Goal: Information Seeking & Learning: Learn about a topic

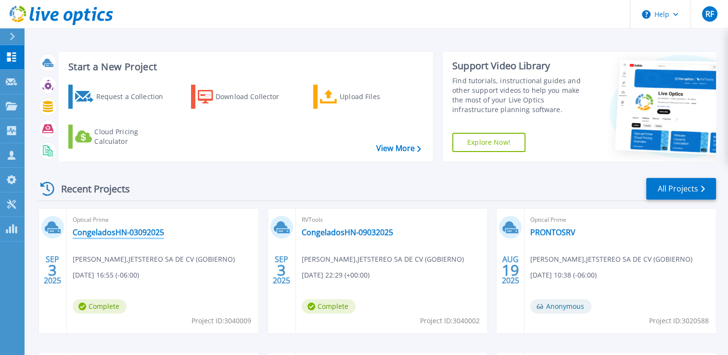
click at [150, 232] on link "CongeladosHN-03092025" at bounding box center [118, 233] width 91 height 10
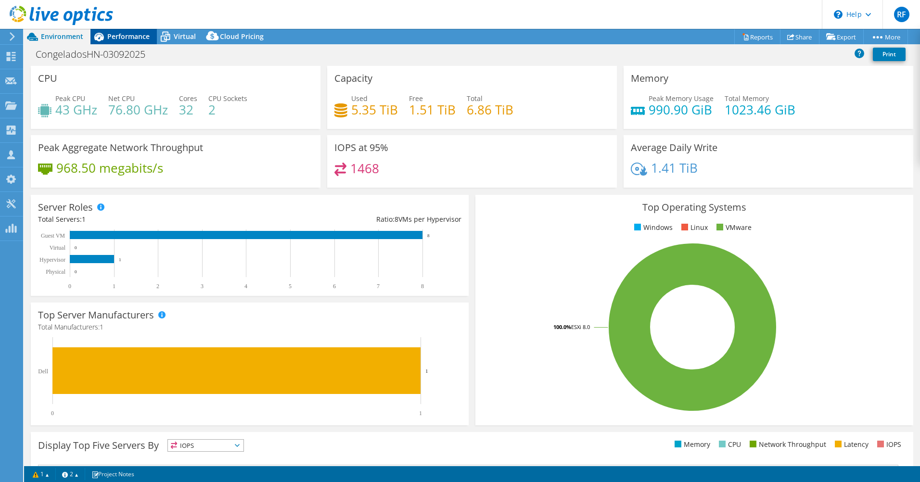
click at [117, 35] on span "Performance" at bounding box center [128, 36] width 42 height 9
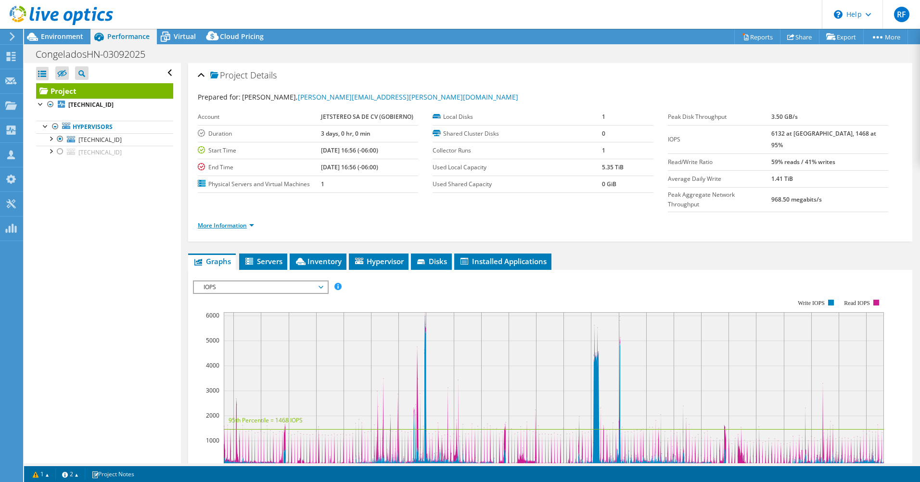
click at [250, 221] on link "More Information" at bounding box center [226, 225] width 56 height 8
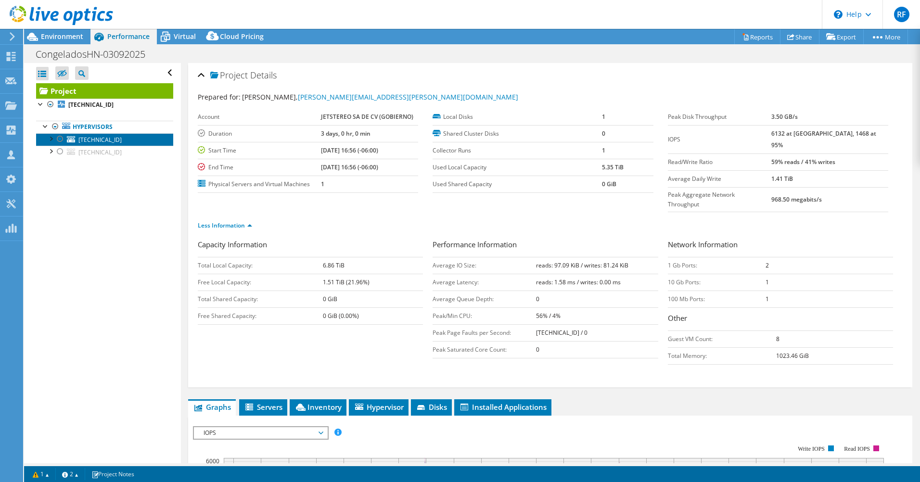
click at [119, 140] on link "[TECHNICAL_ID]" at bounding box center [104, 139] width 137 height 13
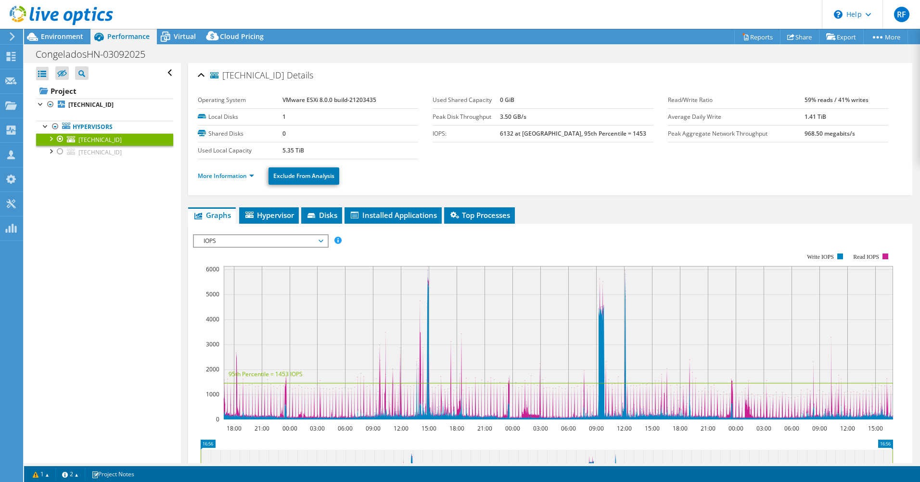
click at [240, 184] on ul "More Information Exclude From Analysis" at bounding box center [550, 175] width 705 height 20
click at [241, 178] on link "More Information" at bounding box center [226, 176] width 56 height 8
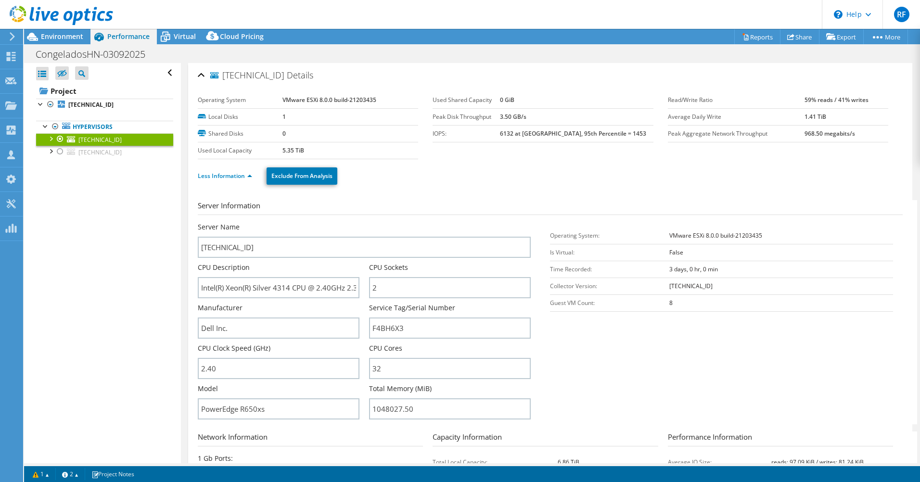
drag, startPoint x: 277, startPoint y: 72, endPoint x: 223, endPoint y: 76, distance: 54.0
click at [223, 76] on span "[TECHNICAL_ID]" at bounding box center [247, 76] width 74 height 10
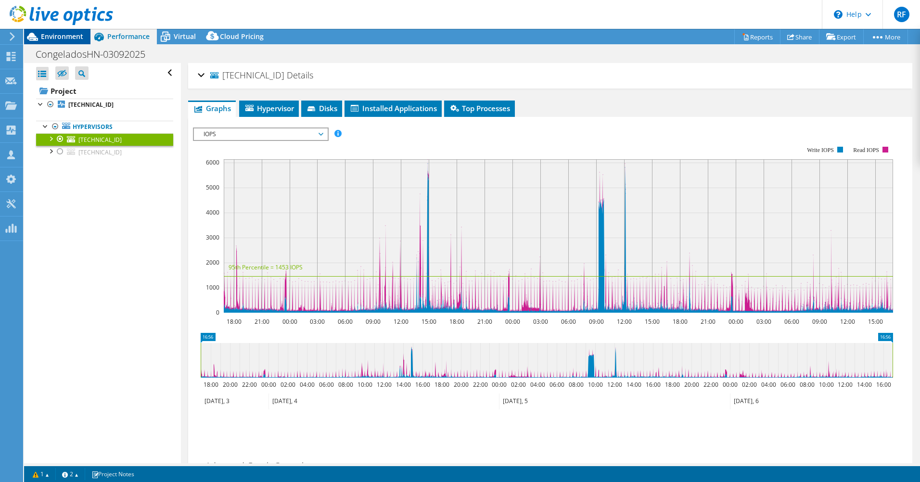
click at [49, 39] on span "Environment" at bounding box center [62, 36] width 42 height 9
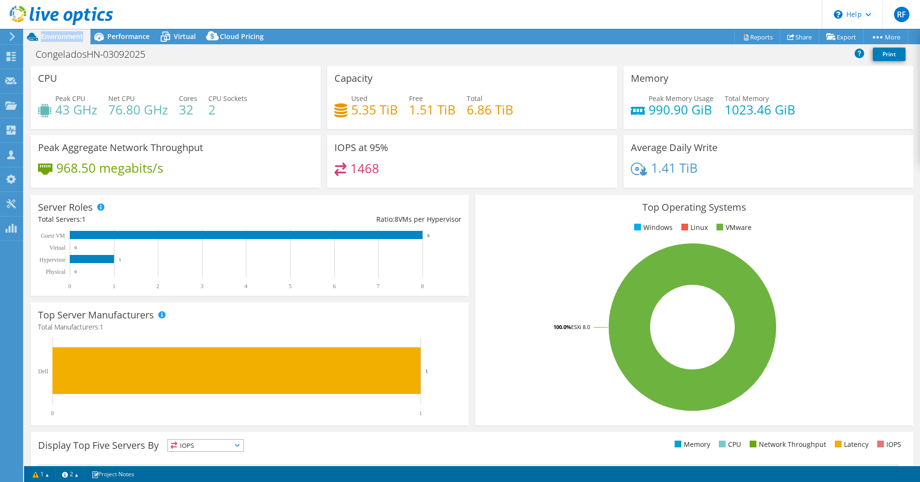
click at [49, 39] on span "Environment" at bounding box center [62, 36] width 42 height 9
click at [103, 35] on icon at bounding box center [98, 36] width 17 height 17
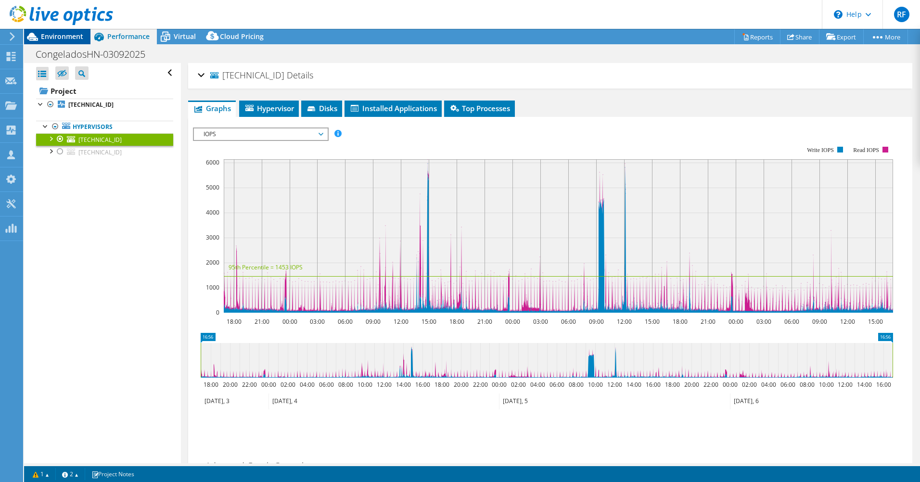
click at [68, 34] on span "Environment" at bounding box center [62, 36] width 42 height 9
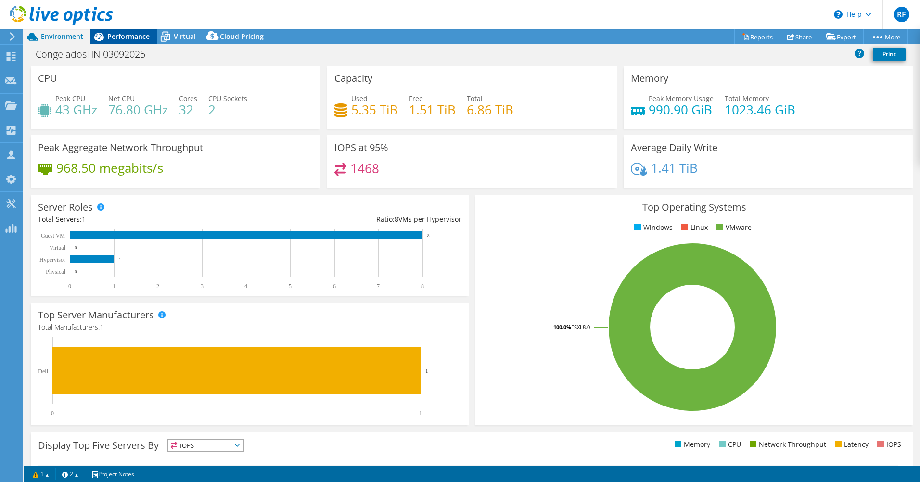
click at [133, 39] on span "Performance" at bounding box center [128, 36] width 42 height 9
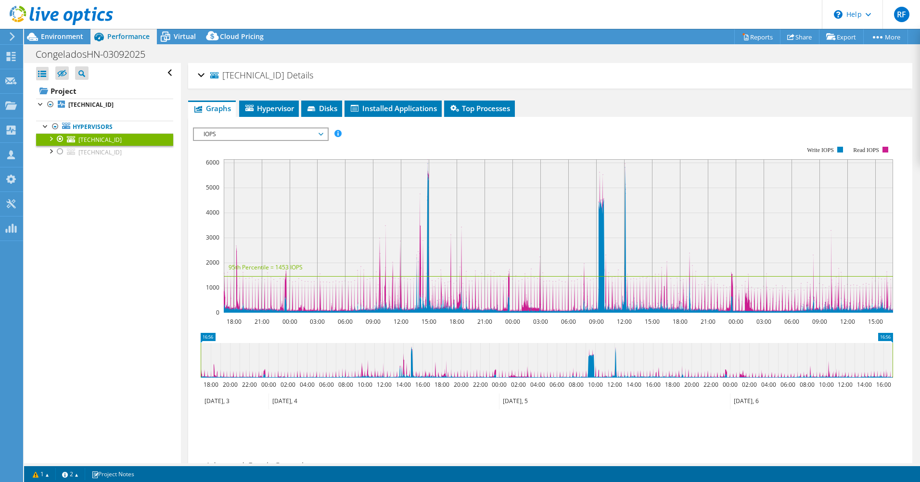
click at [61, 180] on div "Open All Close All Hide Excluded Nodes Project Tree Filter" at bounding box center [102, 263] width 156 height 400
click at [61, 29] on div at bounding box center [56, 16] width 113 height 32
click at [61, 38] on span "Environment" at bounding box center [62, 36] width 42 height 9
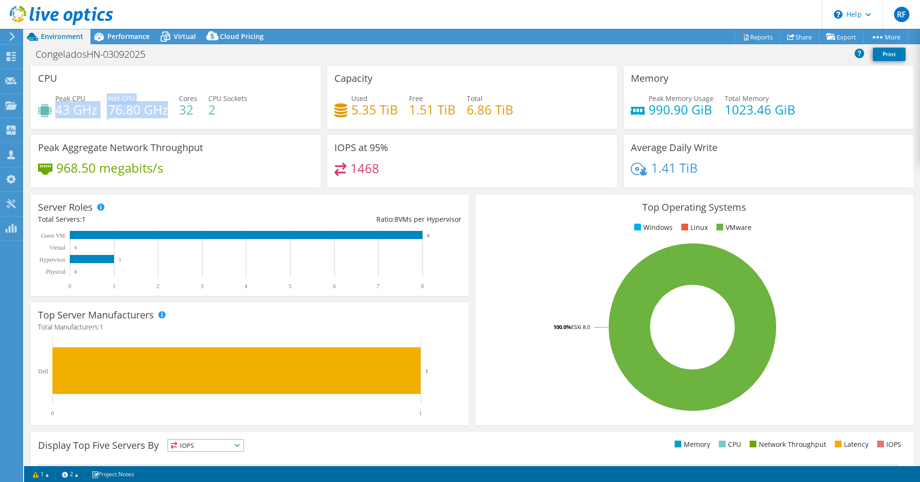
drag, startPoint x: 56, startPoint y: 108, endPoint x: 167, endPoint y: 104, distance: 110.8
click at [167, 104] on div "Peak CPU 43 GHz Net CPU 76.80 GHz Cores 32 CPU Sockets 2" at bounding box center [175, 108] width 275 height 31
click at [133, 106] on h4 "76.80 GHz" at bounding box center [138, 109] width 60 height 11
drag, startPoint x: 53, startPoint y: 109, endPoint x: 167, endPoint y: 107, distance: 114.1
click at [167, 107] on div "Peak CPU 43 GHz Net CPU 76.80 GHz Cores 32 CPU Sockets 2" at bounding box center [175, 108] width 275 height 31
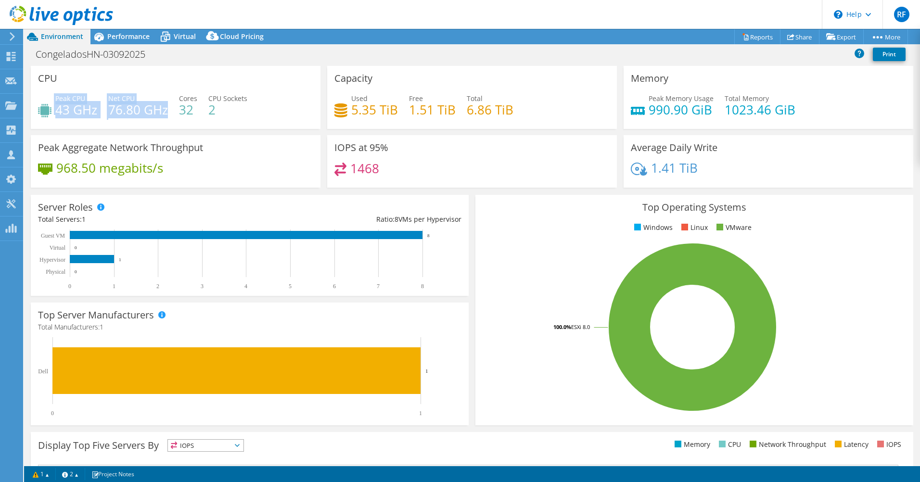
click at [166, 108] on h4 "76.80 GHz" at bounding box center [138, 109] width 60 height 11
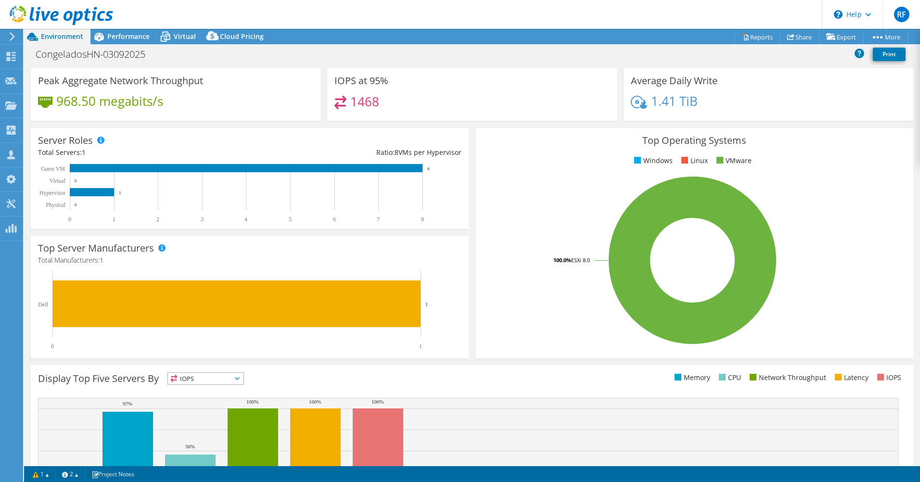
scroll to position [16, 0]
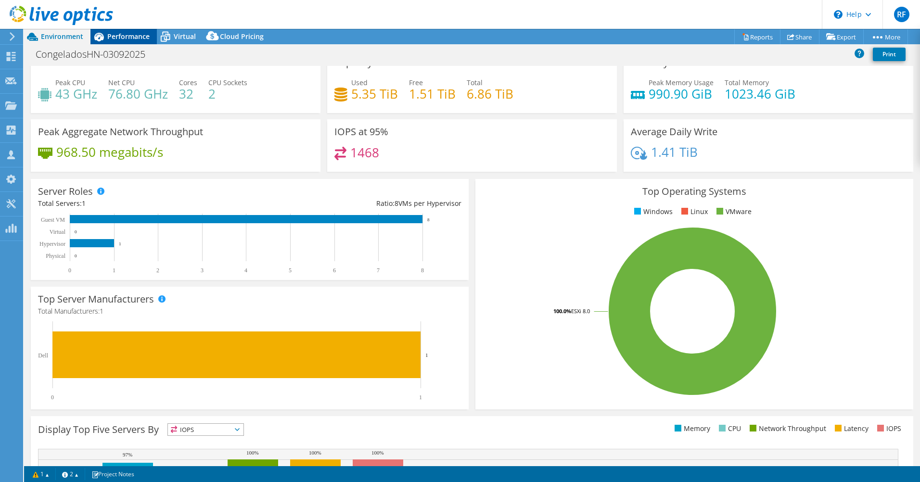
click at [120, 37] on span "Performance" at bounding box center [128, 36] width 42 height 9
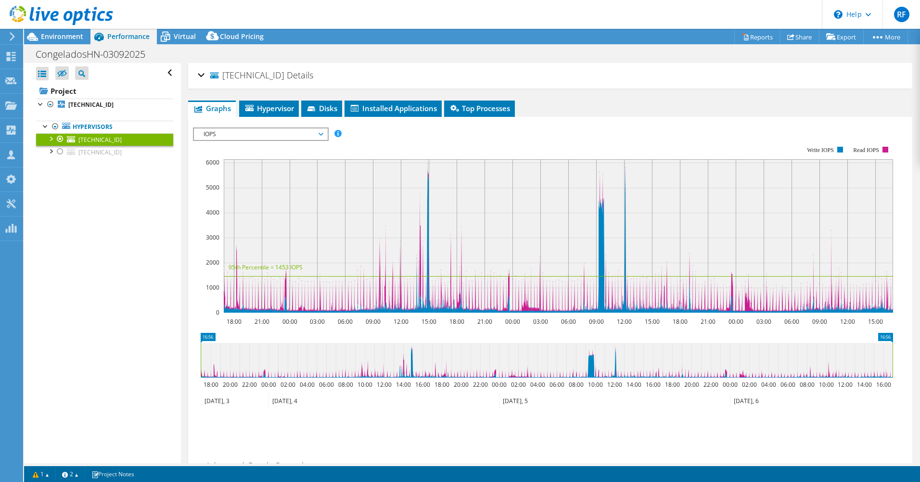
scroll to position [0, 0]
click at [278, 110] on span "Hypervisor" at bounding box center [269, 108] width 50 height 10
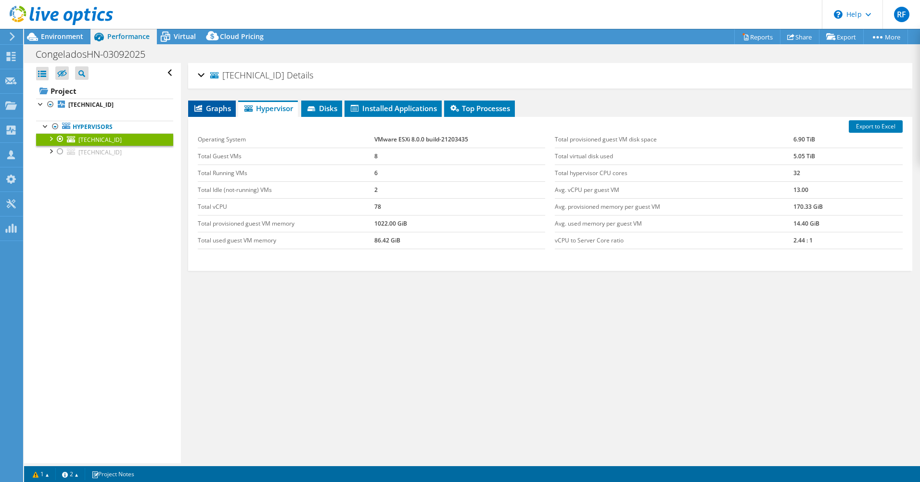
click at [218, 107] on span "Graphs" at bounding box center [212, 108] width 38 height 10
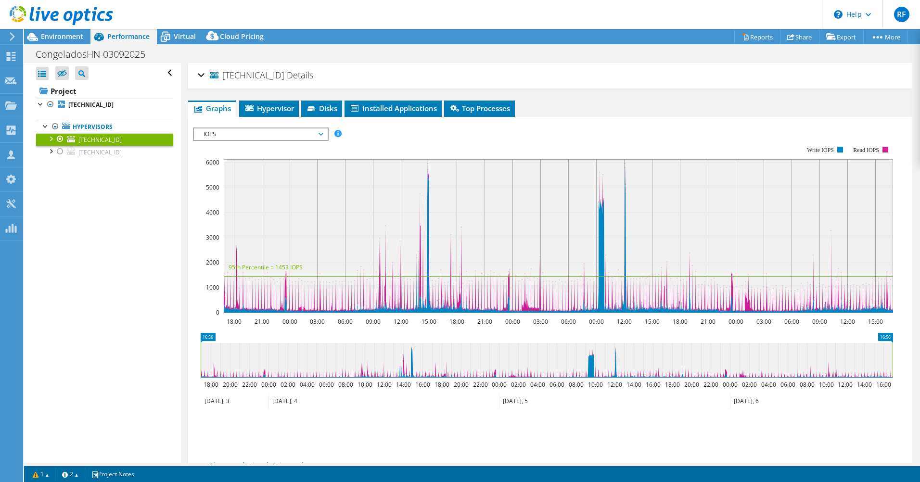
click at [199, 78] on div "[TECHNICAL_ID] Details" at bounding box center [550, 75] width 705 height 21
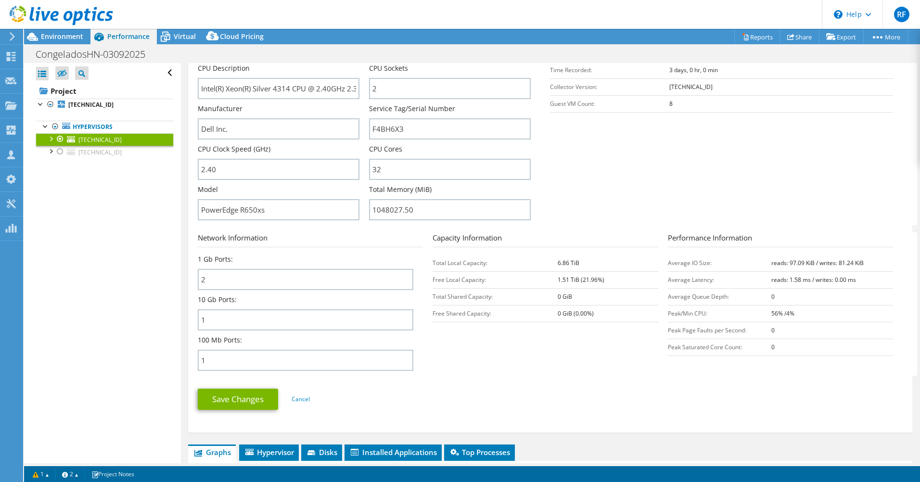
scroll to position [144, 0]
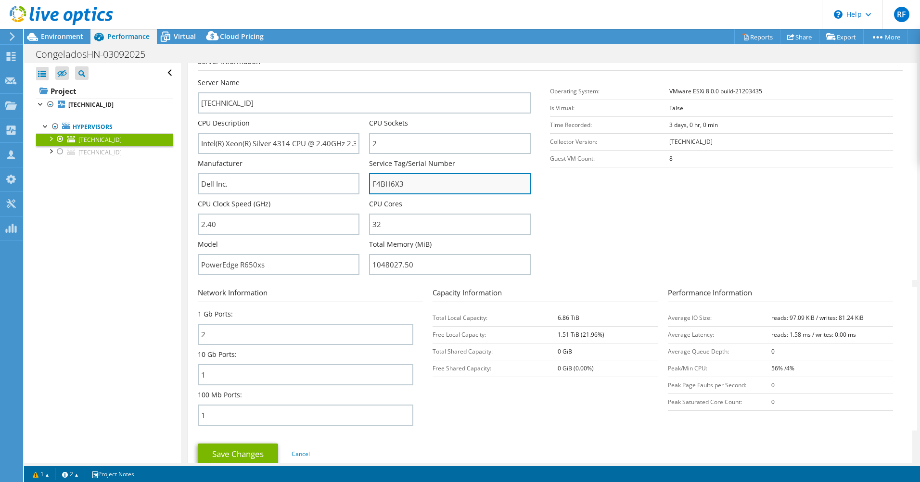
click at [390, 180] on input "F4BH6X3" at bounding box center [450, 183] width 162 height 21
click at [64, 37] on span "Environment" at bounding box center [62, 36] width 42 height 9
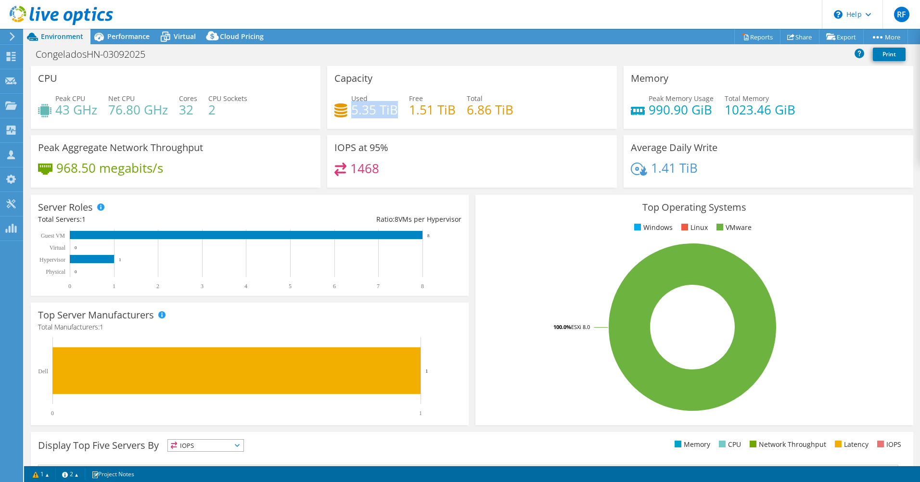
drag, startPoint x: 350, startPoint y: 108, endPoint x: 393, endPoint y: 111, distance: 42.9
click at [393, 111] on h4 "5.35 TiB" at bounding box center [374, 109] width 47 height 11
click at [351, 109] on h4 "5.35 TiB" at bounding box center [374, 109] width 47 height 11
drag, startPoint x: 348, startPoint y: 110, endPoint x: 394, endPoint y: 112, distance: 45.8
click at [394, 111] on div "Used 5.35 TiB" at bounding box center [367, 104] width 64 height 22
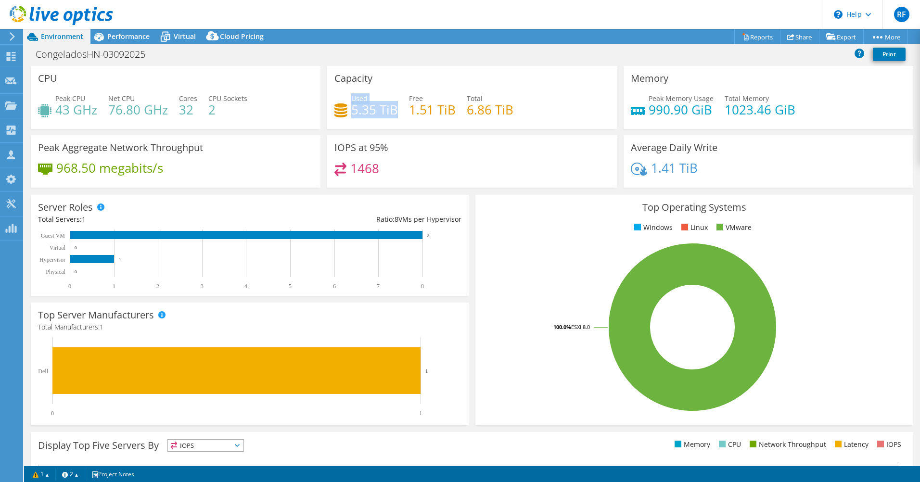
click at [361, 115] on h4 "5.35 TiB" at bounding box center [374, 109] width 47 height 11
drag, startPoint x: 394, startPoint y: 110, endPoint x: 351, endPoint y: 106, distance: 42.5
click at [351, 106] on h4 "5.35 TiB" at bounding box center [374, 109] width 47 height 11
click at [355, 112] on h4 "5.35 TiB" at bounding box center [374, 109] width 47 height 11
click at [272, 84] on div "CPU Peak CPU 43 GHz Net CPU 76.80 GHz Cores 32 CPU Sockets 2" at bounding box center [176, 97] width 290 height 63
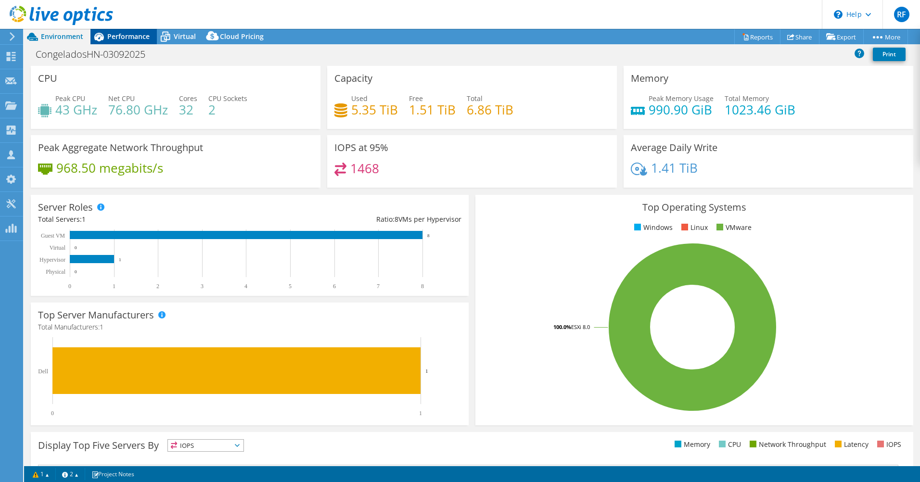
click at [128, 38] on span "Performance" at bounding box center [128, 36] width 42 height 9
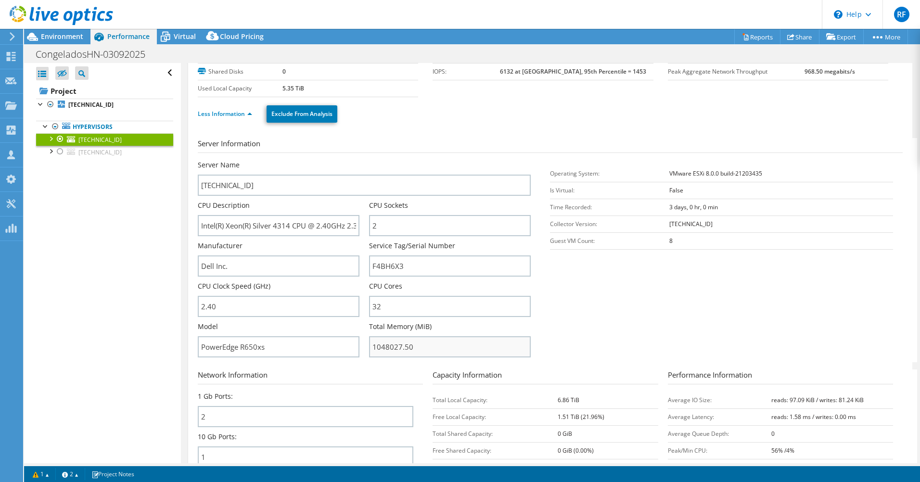
scroll to position [0, 0]
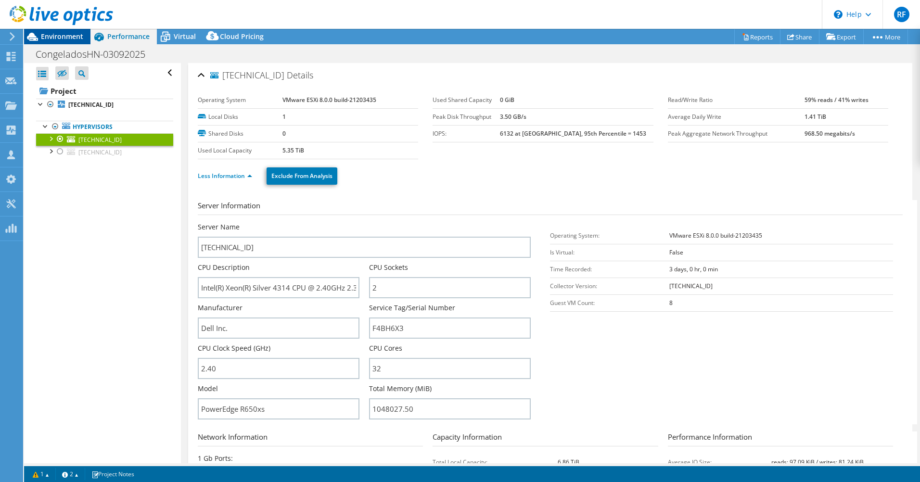
click at [53, 41] on div "Environment" at bounding box center [57, 36] width 66 height 15
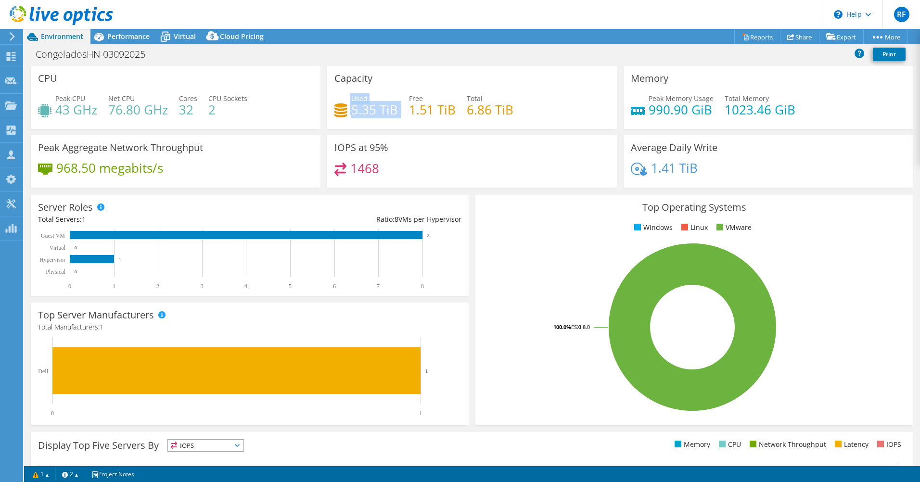
drag, startPoint x: 348, startPoint y: 109, endPoint x: 398, endPoint y: 110, distance: 50.1
click at [398, 110] on div "Used 5.35 TiB Free 1.51 TiB Total 6.86 TiB" at bounding box center [472, 108] width 275 height 31
click at [396, 112] on div "Used 5.35 TiB Free 1.51 TiB Total 6.86 TiB" at bounding box center [472, 108] width 275 height 31
drag, startPoint x: 393, startPoint y: 110, endPoint x: 349, endPoint y: 113, distance: 44.4
click at [351, 113] on h4 "5.35 TiB" at bounding box center [374, 109] width 47 height 11
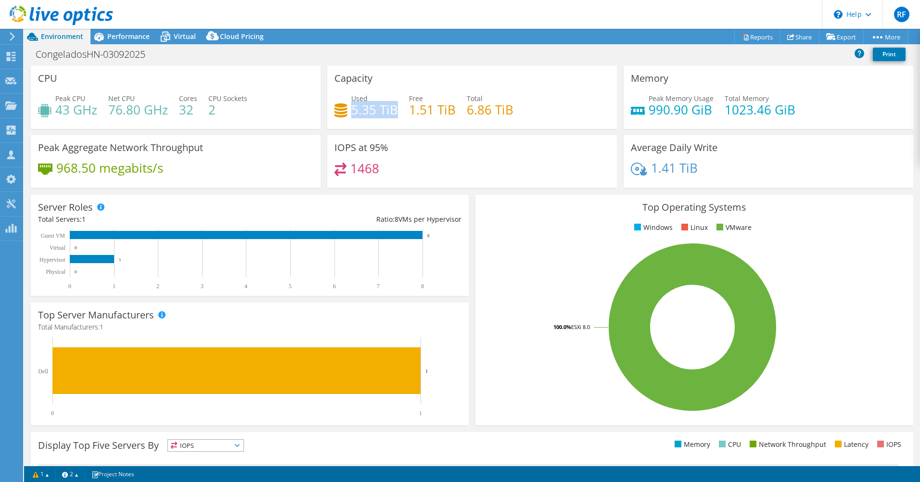
click at [385, 114] on h4 "5.35 TiB" at bounding box center [374, 109] width 47 height 11
drag, startPoint x: 349, startPoint y: 114, endPoint x: 393, endPoint y: 112, distance: 43.3
click at [393, 112] on h4 "5.35 TiB" at bounding box center [374, 109] width 47 height 11
click at [462, 126] on div "Capacity Used 5.35 TiB Free 1.51 TiB Total 6.86 TiB" at bounding box center [472, 97] width 290 height 63
drag, startPoint x: 349, startPoint y: 111, endPoint x: 509, endPoint y: 115, distance: 159.9
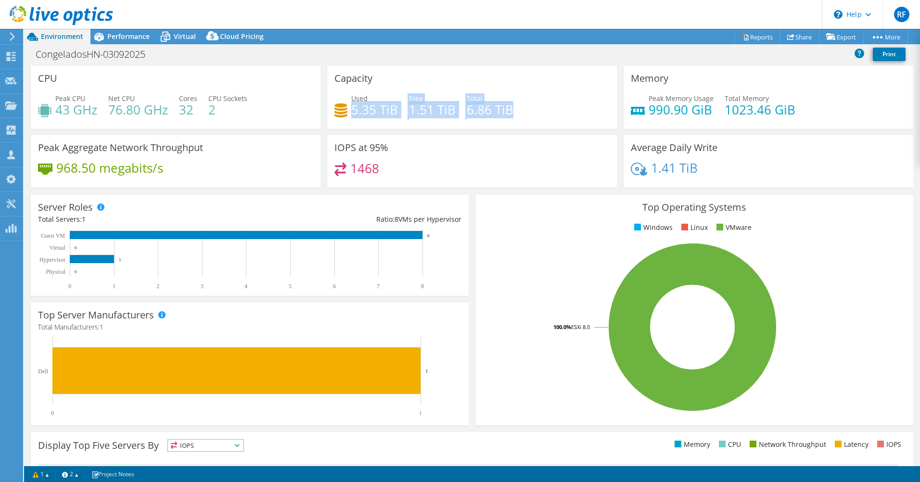
click at [509, 115] on div "Used 5.35 TiB Free 1.51 TiB Total 6.86 TiB" at bounding box center [472, 108] width 275 height 31
click at [451, 114] on h4 "1.51 TiB" at bounding box center [432, 109] width 47 height 11
click at [471, 113] on h4 "6.86 TiB" at bounding box center [490, 109] width 47 height 11
drag, startPoint x: 350, startPoint y: 111, endPoint x: 373, endPoint y: 109, distance: 23.1
click at [373, 109] on h4 "5.35 TiB" at bounding box center [374, 109] width 47 height 11
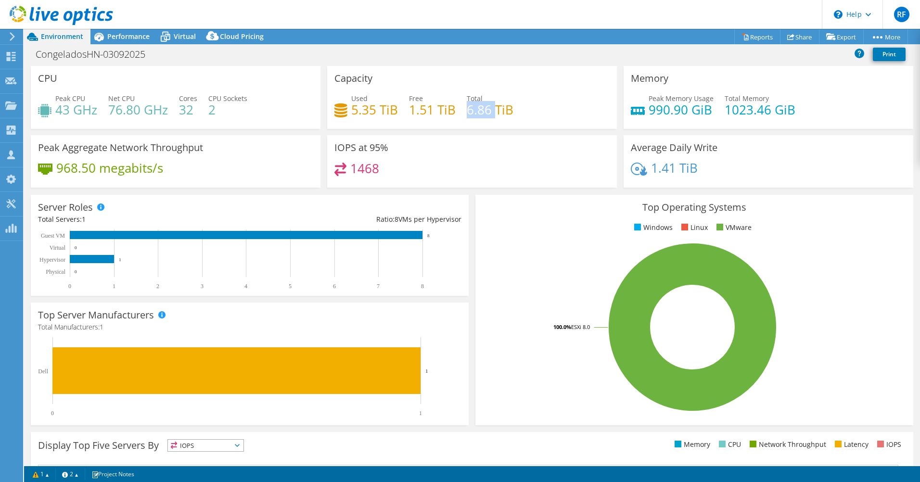
drag, startPoint x: 470, startPoint y: 109, endPoint x: 490, endPoint y: 109, distance: 19.7
click at [490, 109] on h4 "6.86 TiB" at bounding box center [490, 109] width 47 height 11
drag, startPoint x: 461, startPoint y: 109, endPoint x: 488, endPoint y: 110, distance: 27.0
click at [488, 110] on div "Used 5.35 TiB Free 1.51 TiB Total 6.86 TiB" at bounding box center [472, 108] width 275 height 31
drag, startPoint x: 518, startPoint y: 110, endPoint x: 459, endPoint y: 108, distance: 59.7
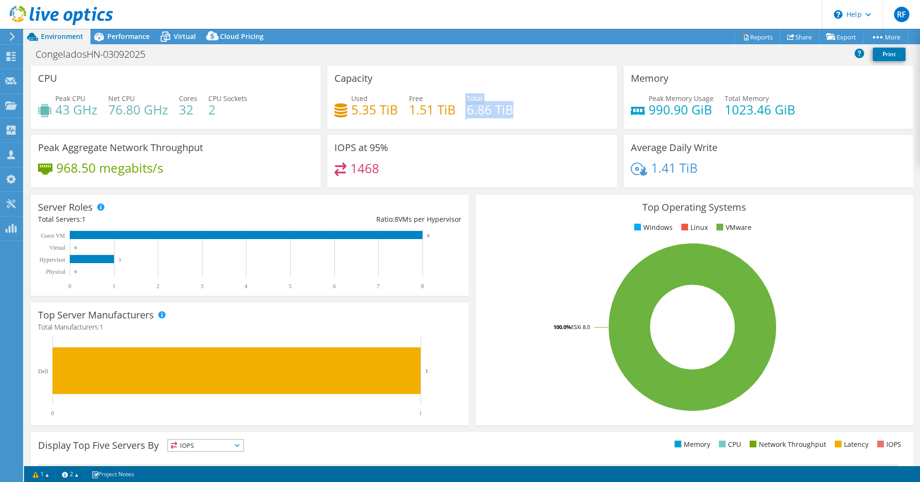
click at [459, 108] on div "Used 5.35 TiB Free 1.51 TiB Total 6.86 TiB" at bounding box center [472, 108] width 275 height 31
drag, startPoint x: 793, startPoint y: 107, endPoint x: 724, endPoint y: 109, distance: 68.9
click at [724, 109] on div "Peak Memory Usage 990.90 GiB Total Memory 1023.46 GiB" at bounding box center [768, 108] width 275 height 31
drag, startPoint x: 801, startPoint y: 107, endPoint x: 762, endPoint y: 82, distance: 46.5
click at [735, 82] on div "Memory Peak Memory Usage 990.90 GiB Total Memory 1023.46 GiB" at bounding box center [769, 97] width 290 height 63
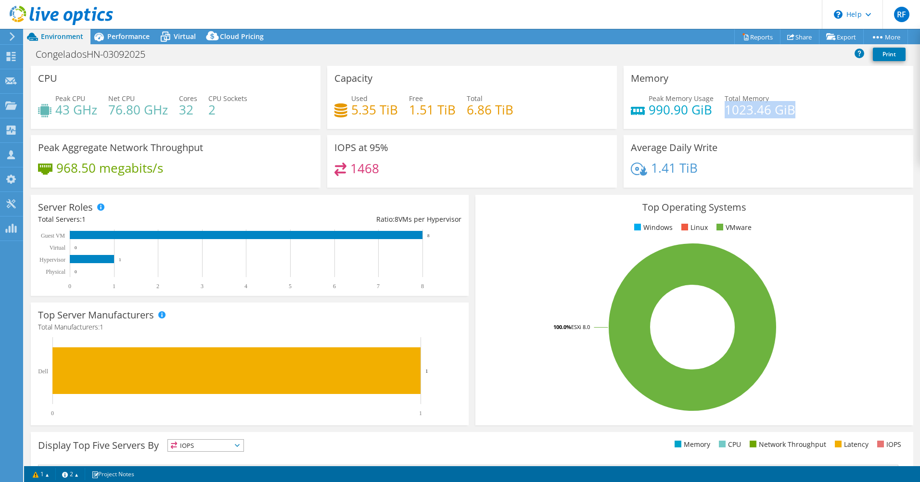
drag, startPoint x: 792, startPoint y: 109, endPoint x: 720, endPoint y: 113, distance: 71.8
click at [720, 113] on div "Peak Memory Usage 990.90 GiB Total Memory 1023.46 GiB" at bounding box center [768, 108] width 275 height 31
click at [727, 112] on h4 "1023.46 GiB" at bounding box center [760, 109] width 71 height 11
drag, startPoint x: 718, startPoint y: 110, endPoint x: 787, endPoint y: 106, distance: 69.4
click at [735, 106] on div "Peak Memory Usage 990.90 GiB Total Memory 1023.46 GiB" at bounding box center [768, 108] width 275 height 31
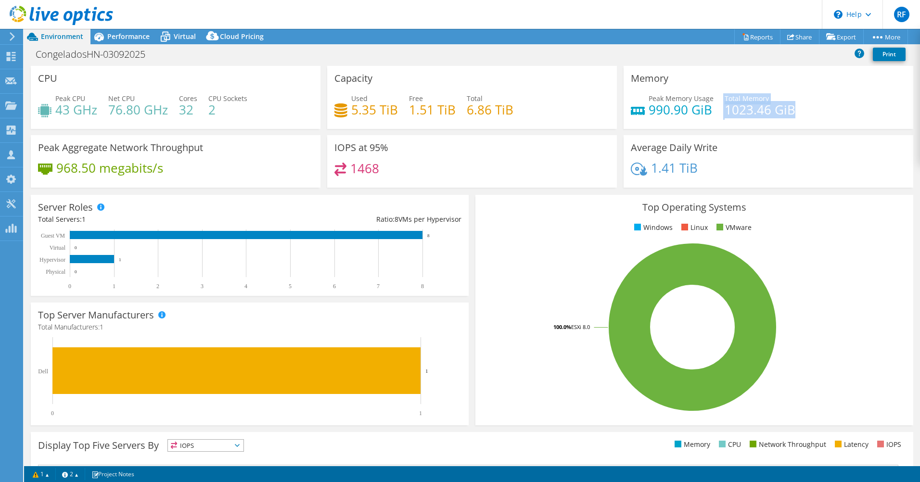
click at [735, 106] on h4 "1023.46 GiB" at bounding box center [760, 109] width 71 height 11
drag, startPoint x: 759, startPoint y: 105, endPoint x: 719, endPoint y: 105, distance: 39.5
click at [719, 105] on div "Peak Memory Usage 990.90 GiB Total Memory 1023.46 GiB" at bounding box center [768, 108] width 275 height 31
